Goal: Information Seeking & Learning: Learn about a topic

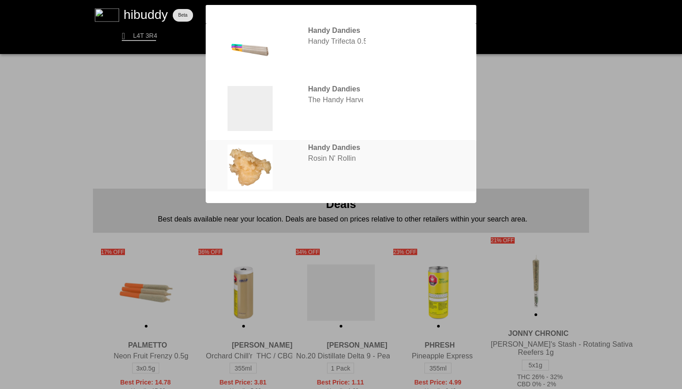
type input "HANDY"
click at [380, 143] on flt-glass-pane at bounding box center [341, 194] width 682 height 389
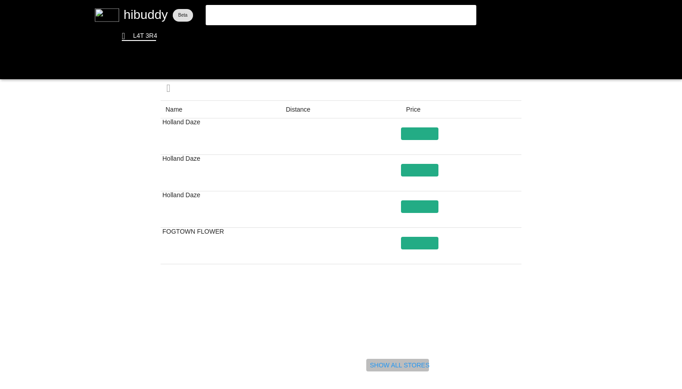
click at [415, 366] on flt-glass-pane at bounding box center [341, 194] width 682 height 389
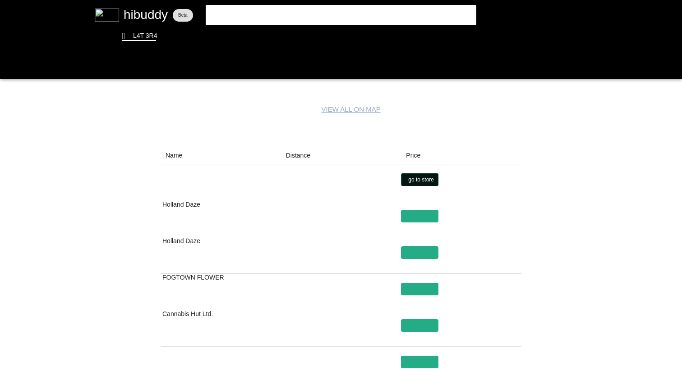
click at [425, 179] on flt-glass-pane at bounding box center [341, 194] width 682 height 389
click at [417, 256] on flt-glass-pane at bounding box center [341, 194] width 682 height 389
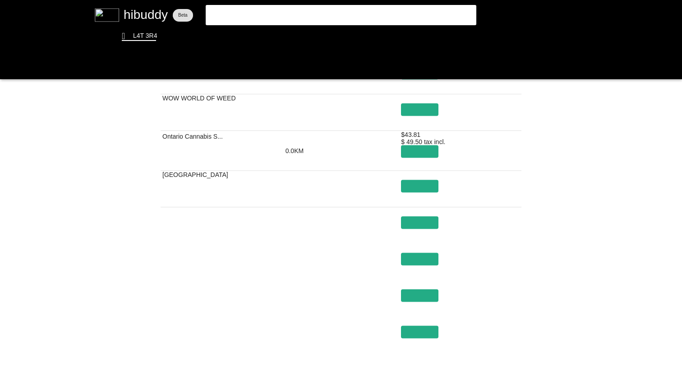
click at [557, 276] on flt-glass-pane at bounding box center [341, 194] width 682 height 389
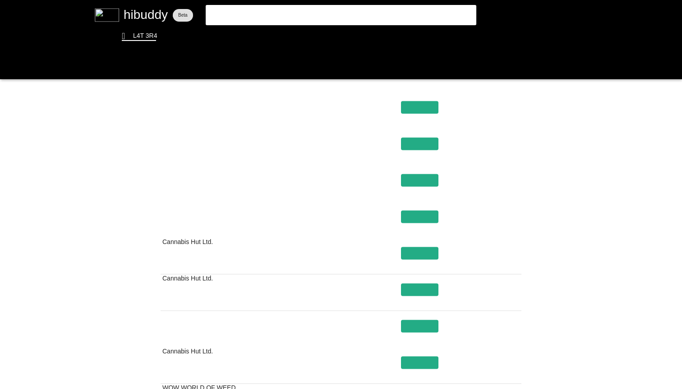
click at [557, 276] on flt-glass-pane at bounding box center [341, 194] width 682 height 389
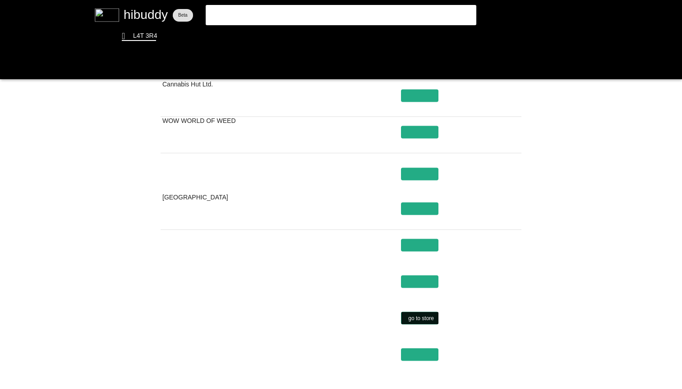
click at [429, 318] on flt-glass-pane at bounding box center [341, 194] width 682 height 389
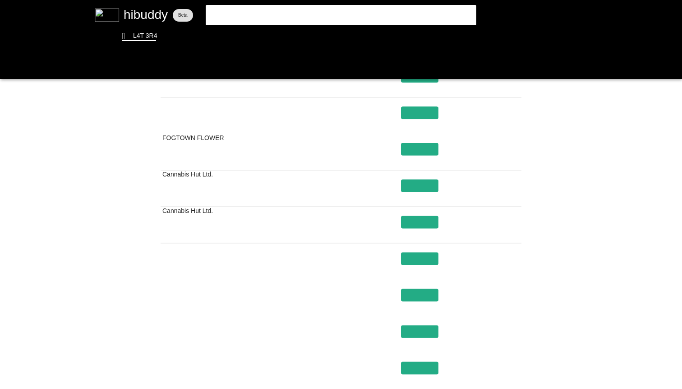
click at [538, 183] on flt-glass-pane at bounding box center [341, 194] width 682 height 389
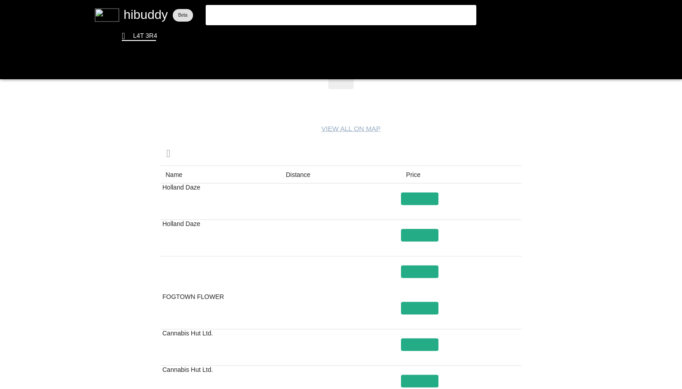
click at [538, 183] on flt-glass-pane at bounding box center [341, 194] width 682 height 389
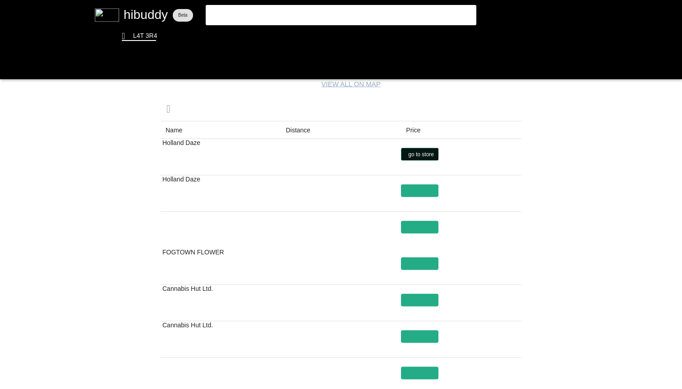
click at [427, 152] on flt-glass-pane at bounding box center [341, 194] width 682 height 389
click at [419, 185] on flt-glass-pane at bounding box center [341, 194] width 682 height 389
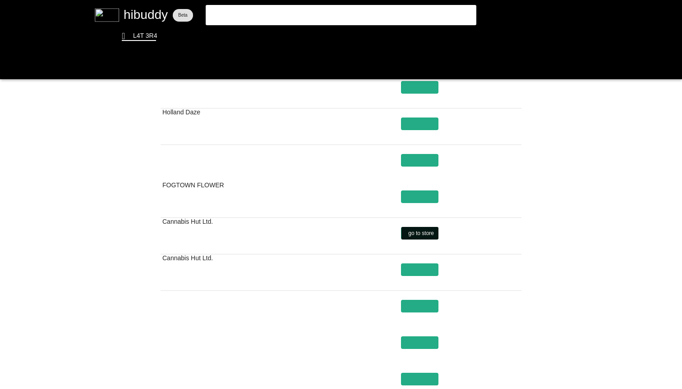
click at [410, 230] on flt-glass-pane at bounding box center [341, 194] width 682 height 389
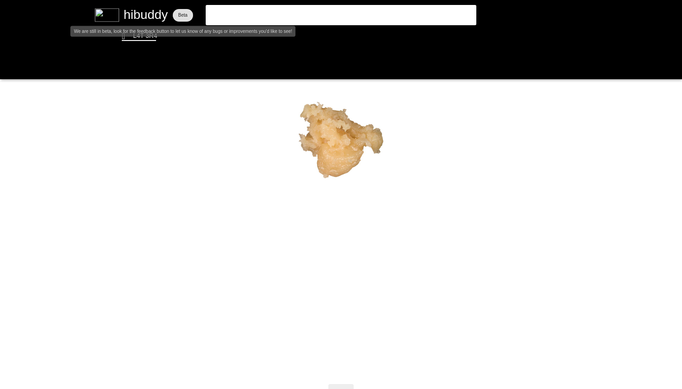
click at [165, 16] on flt-glass-pane at bounding box center [341, 194] width 682 height 389
